Goal: Information Seeking & Learning: Understand process/instructions

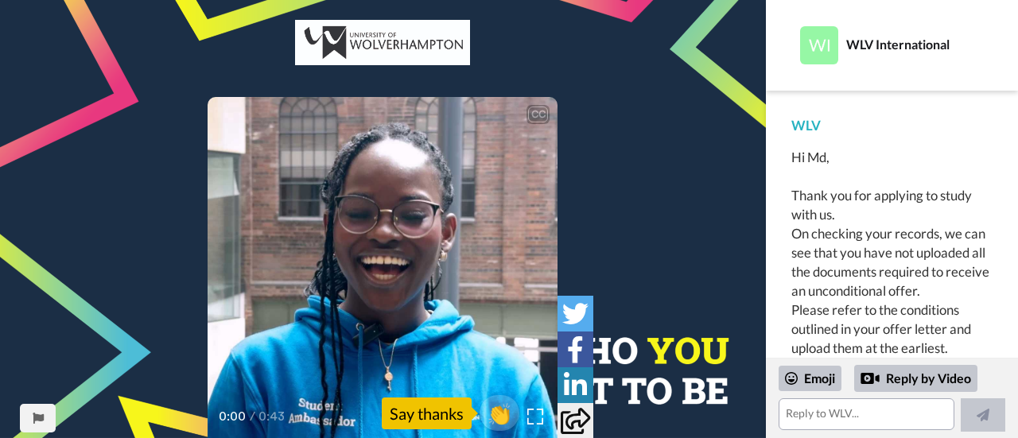
scroll to position [27, 0]
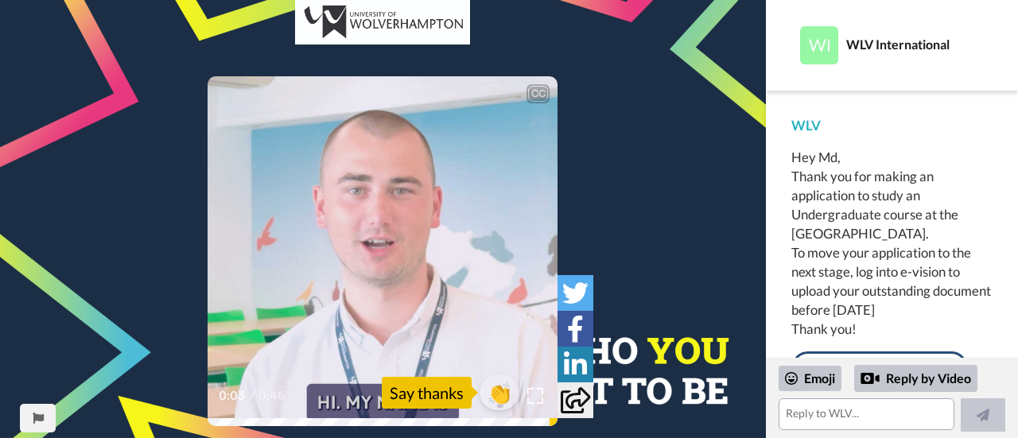
scroll to position [32, 0]
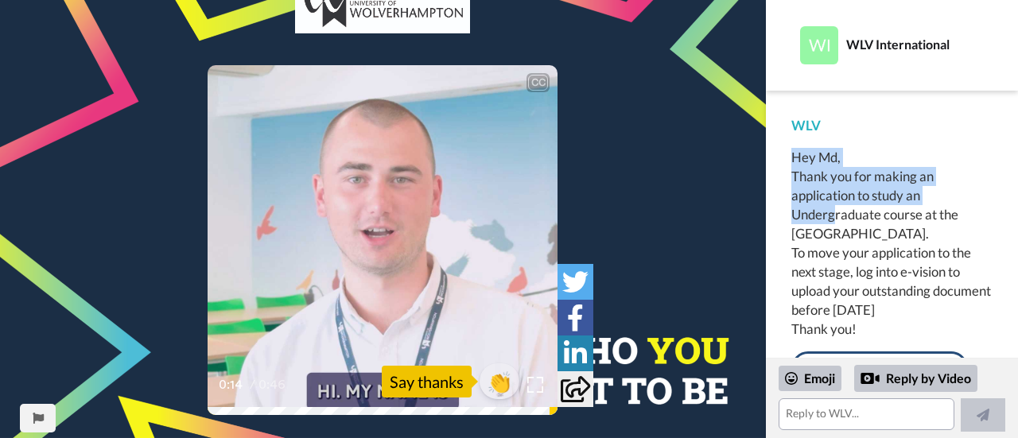
drag, startPoint x: 792, startPoint y: 163, endPoint x: 837, endPoint y: 208, distance: 63.0
click at [837, 208] on div "Hey Md, Thank you for making an application to study an Undergraduate course at…" at bounding box center [892, 243] width 201 height 191
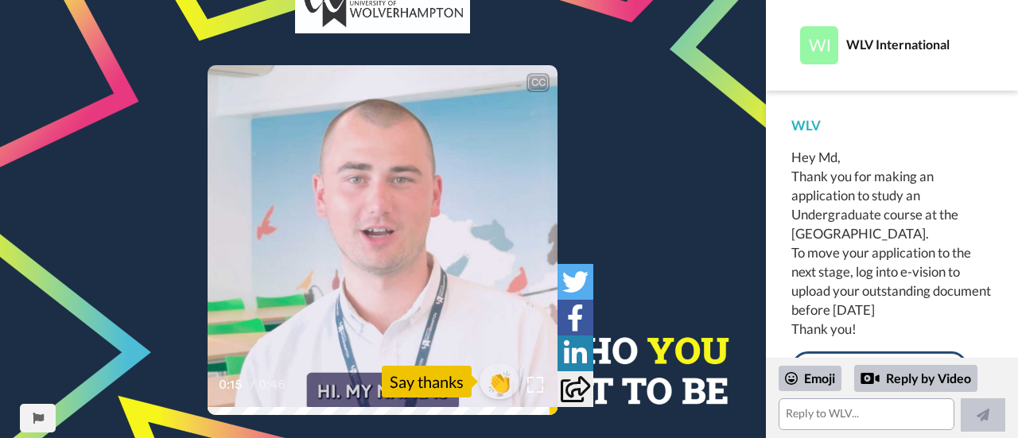
click at [838, 205] on div "Hey Md, Thank you for making an application to study an Undergraduate course at…" at bounding box center [892, 243] width 201 height 191
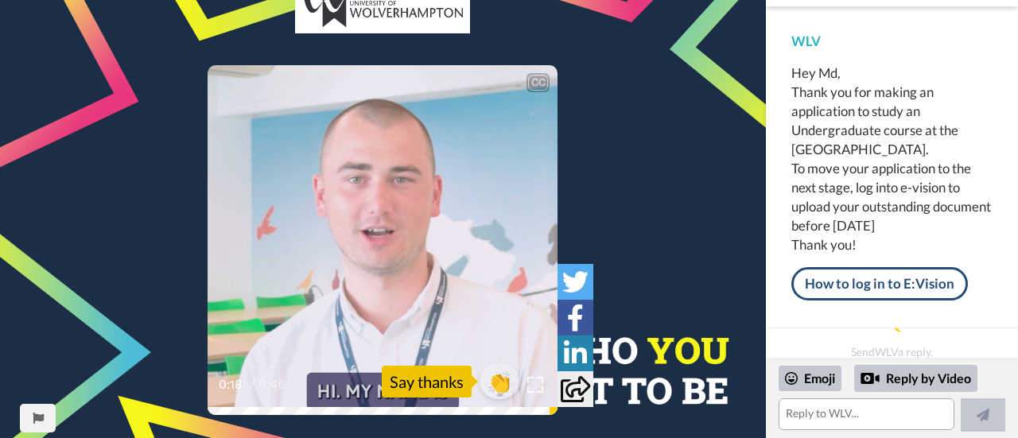
scroll to position [102, 0]
click at [866, 285] on link "How to log in to E:Vision" at bounding box center [880, 283] width 177 height 33
